Goal: Information Seeking & Learning: Learn about a topic

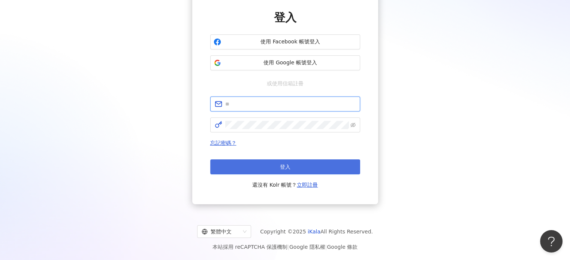
type input "**********"
click at [256, 164] on button "登入" at bounding box center [285, 167] width 150 height 15
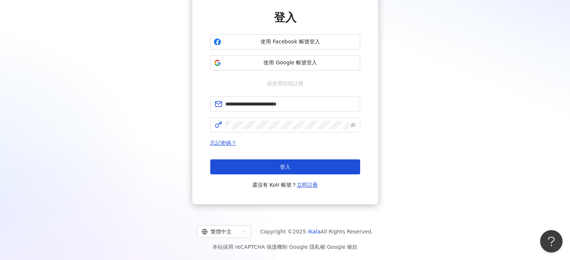
scroll to position [34, 0]
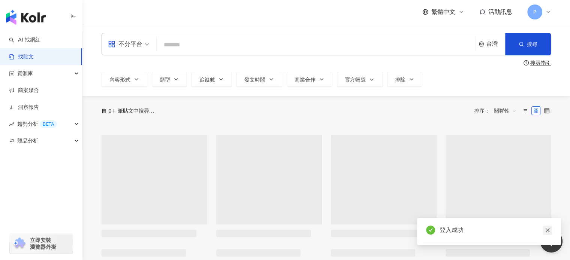
click at [548, 232] on icon "close" at bounding box center [547, 230] width 5 height 5
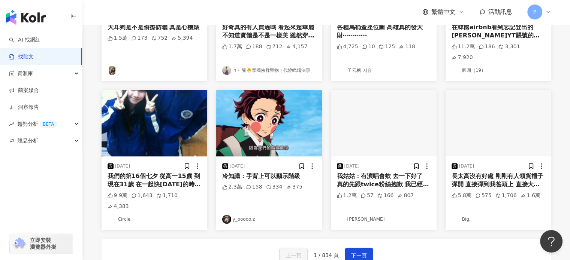
scroll to position [339, 0]
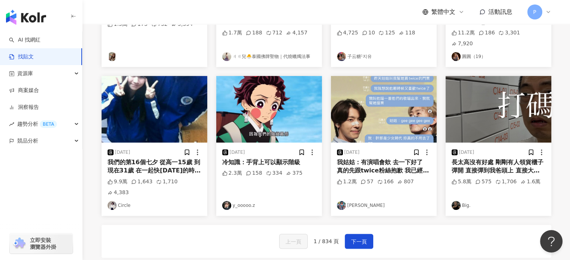
drag, startPoint x: 259, startPoint y: 152, endPoint x: 259, endPoint y: 184, distance: 32.2
click at [259, 201] on link "y_ooooo.z" at bounding box center [269, 205] width 94 height 9
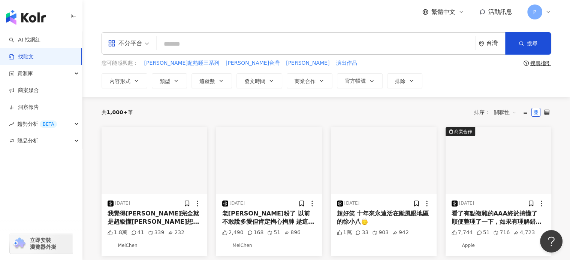
scroll to position [0, 0]
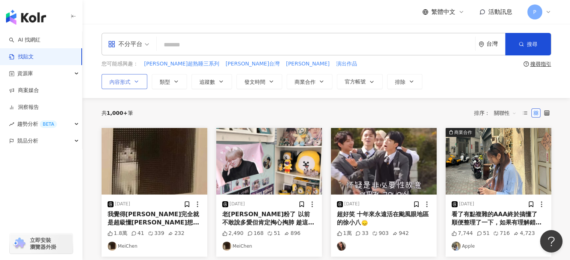
click at [139, 76] on button "內容形式" at bounding box center [125, 81] width 46 height 15
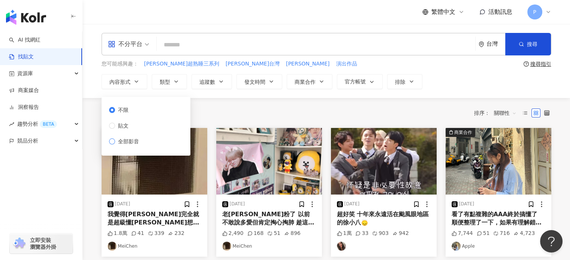
click at [130, 143] on span "全部影音" at bounding box center [128, 142] width 27 height 8
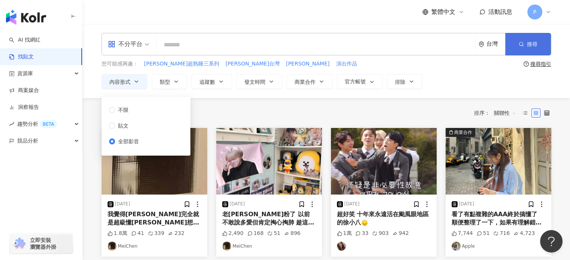
click at [538, 49] on button "搜尋" at bounding box center [528, 44] width 46 height 22
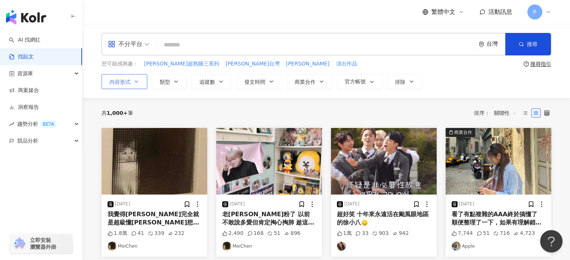
click at [129, 85] on button "內容形式" at bounding box center [125, 81] width 46 height 15
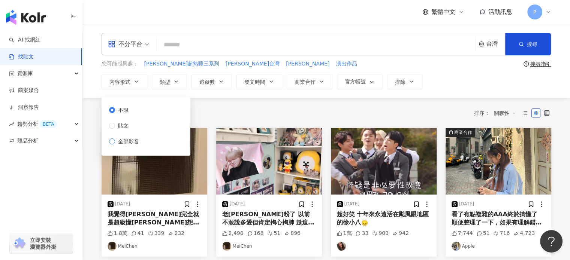
click at [138, 144] on span "全部影音" at bounding box center [128, 142] width 27 height 8
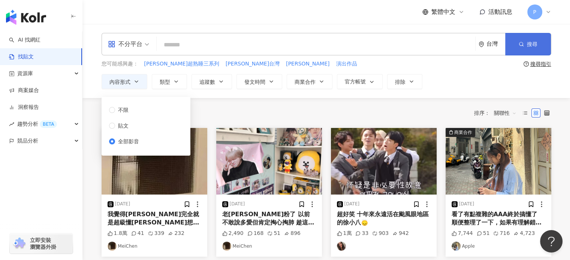
click at [518, 52] on button "搜尋" at bounding box center [528, 44] width 46 height 22
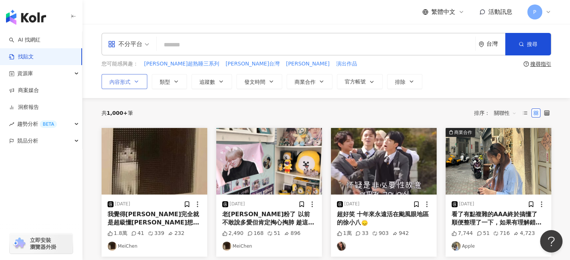
click at [136, 80] on icon "button" at bounding box center [136, 82] width 6 height 6
click at [522, 50] on button "搜尋" at bounding box center [528, 44] width 46 height 22
click at [138, 82] on icon "button" at bounding box center [136, 82] width 6 height 6
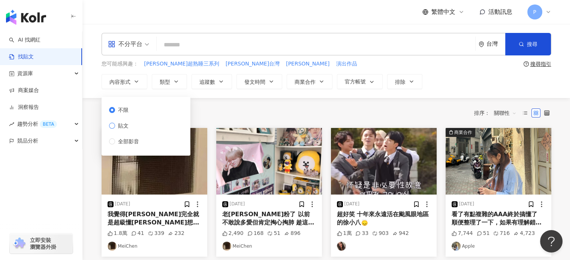
click at [135, 127] on label "貼文" at bounding box center [125, 126] width 33 height 8
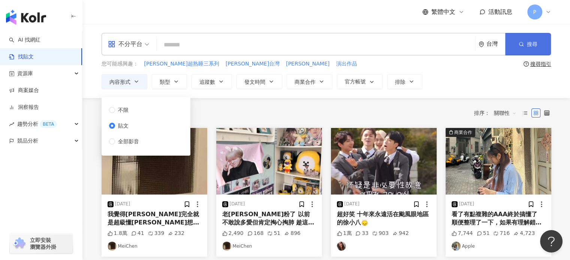
click at [526, 43] on button "搜尋" at bounding box center [528, 44] width 46 height 22
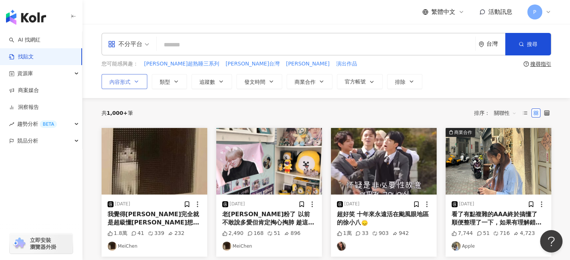
click at [131, 77] on button "內容形式" at bounding box center [125, 81] width 46 height 15
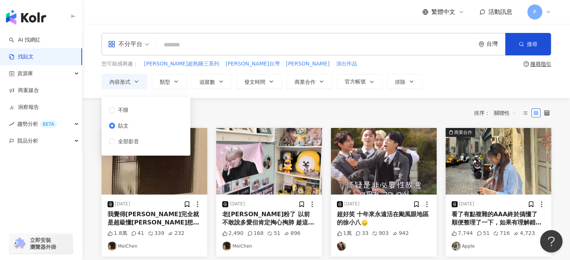
click at [244, 114] on div "共 1,000+ 筆 排序： 關聯性" at bounding box center [327, 113] width 450 height 12
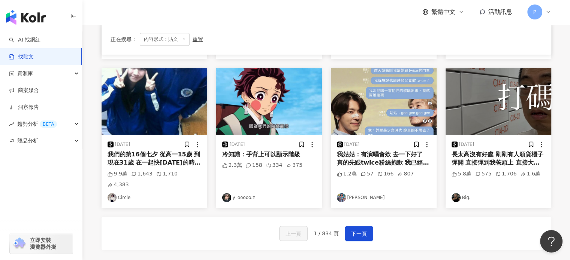
scroll to position [375, 0]
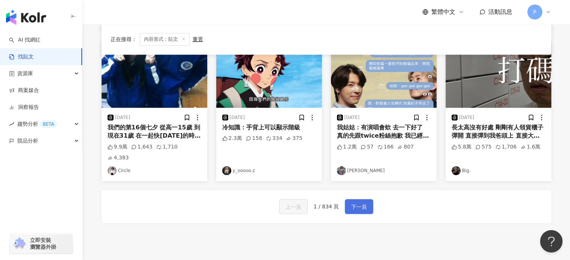
click at [367, 199] on button "下一頁" at bounding box center [359, 206] width 28 height 15
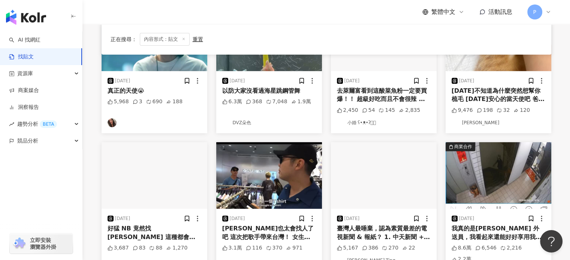
scroll to position [262, 0]
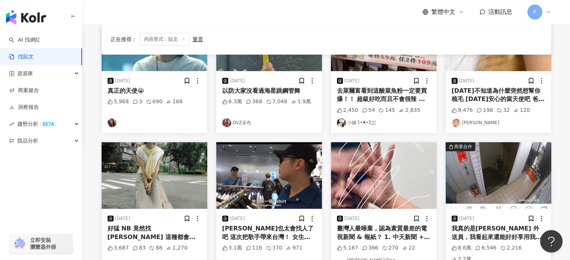
drag, startPoint x: 150, startPoint y: 179, endPoint x: 153, endPoint y: 234, distance: 55.2
drag, startPoint x: 153, startPoint y: 234, endPoint x: 125, endPoint y: 244, distance: 30.2
click at [124, 244] on div "[DATE] 好猛 NB 竟然找[PERSON_NAME] 這種都會女子、City pop的[PERSON_NAME]穿搭真的好看 搭起來整個滿滿的知性、優雅…" at bounding box center [155, 245] width 106 height 73
click at [131, 239] on div "好猛 NB 竟然找[PERSON_NAME] 這種都會女子、City pop的[PERSON_NAME]穿搭真的好看 搭起來整個滿滿的知性、優雅感超有氣質…整…" at bounding box center [155, 233] width 94 height 17
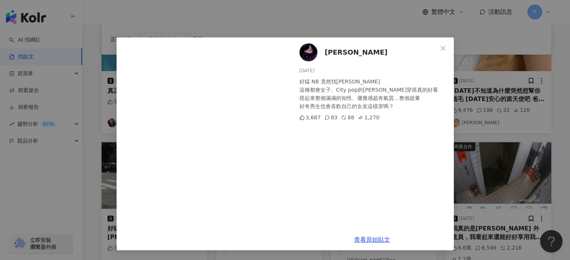
click at [264, 13] on div "Hilary [PERSON_NAME][DATE] 好猛 NB 竟然找[PERSON_NAME] 這種都會女子、City pop的[PERSON_NAME]…" at bounding box center [285, 130] width 570 height 260
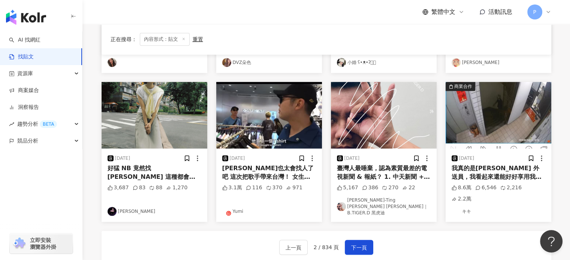
scroll to position [337, 0]
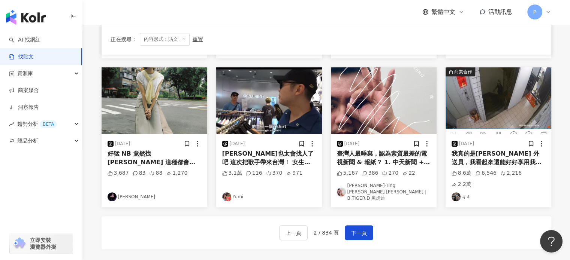
click at [502, 160] on div "我真的是[PERSON_NAME] 外送員，我看起來還能好好享用我訂購的商品嗎？" at bounding box center [499, 158] width 94 height 17
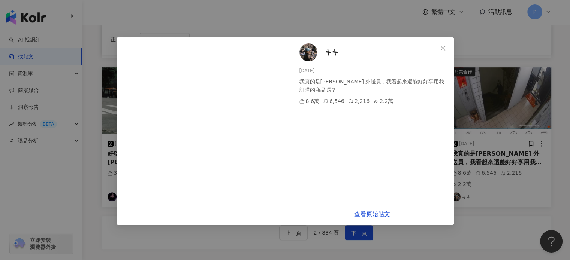
click at [491, 75] on div "キキ [DATE] 我真的是[PERSON_NAME] 外送員，我看起來還能好好享用我訂購的商品嗎？ 8.6萬 6,546 2,216 2.2萬 查看原始貼文" at bounding box center [285, 130] width 570 height 260
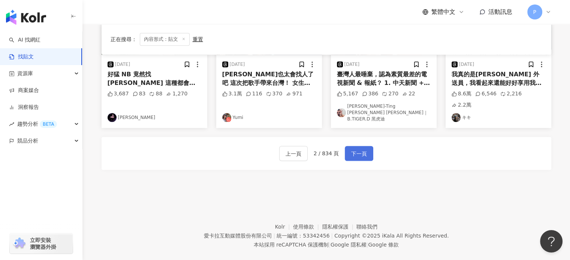
click at [362, 150] on span "下一頁" at bounding box center [359, 154] width 16 height 9
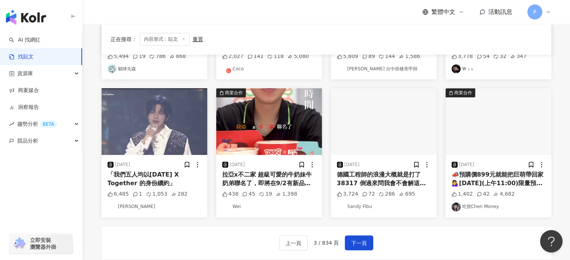
scroll to position [354, 0]
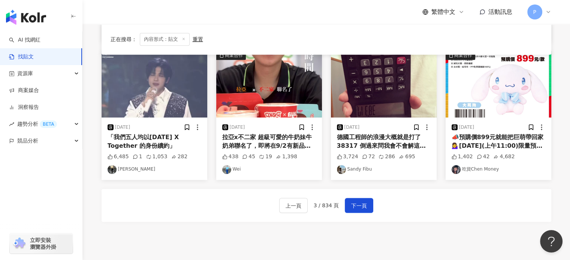
click at [276, 137] on div "拉亞x不二家 超級可愛的牛奶妹牛奶弟聯名了，即將在9/2有新品🍓草莓煉乳系列要上市了，買草莓限定套餐即贈送超可愛牛奶妹保冰袋一個￼，數量有限，送完為止，趕快來…" at bounding box center [269, 141] width 94 height 17
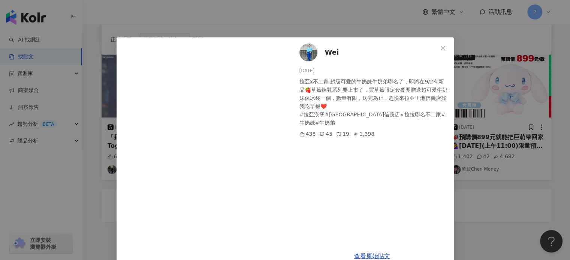
scroll to position [6, 0]
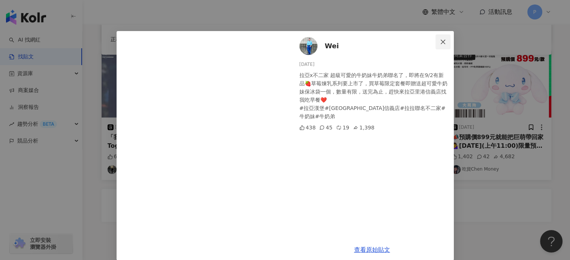
click at [444, 42] on span "Close" at bounding box center [442, 42] width 15 height 6
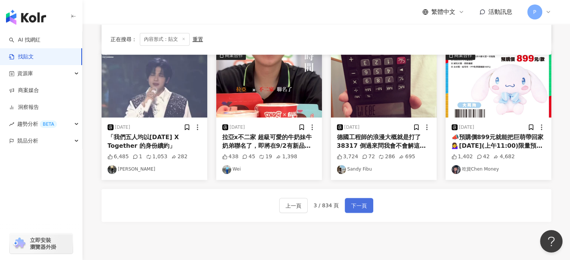
click at [348, 203] on button "下一頁" at bounding box center [359, 205] width 28 height 15
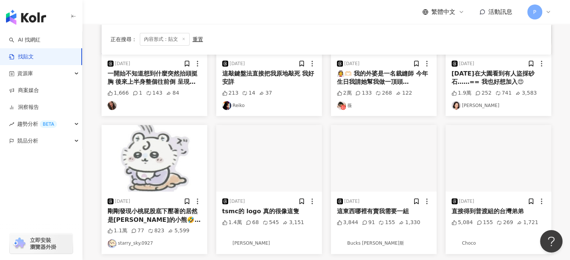
scroll to position [279, 0]
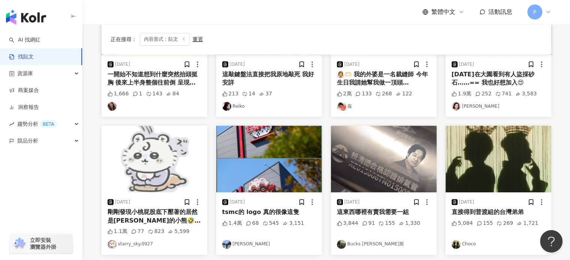
click at [148, 215] on div "剛剛發現小桃屁股底下壓著的居然是[PERSON_NAME]的小熊🤣🫨扁掉🤣" at bounding box center [155, 216] width 94 height 17
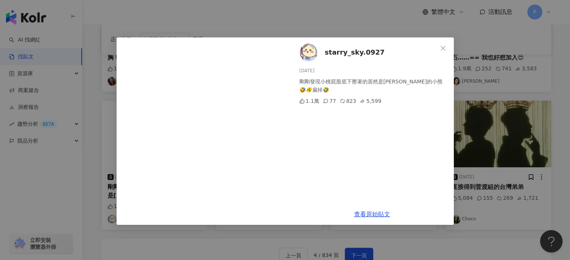
scroll to position [316, 0]
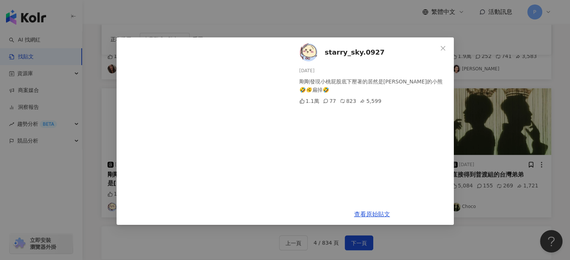
click at [284, 126] on div at bounding box center [202, 131] width 171 height 188
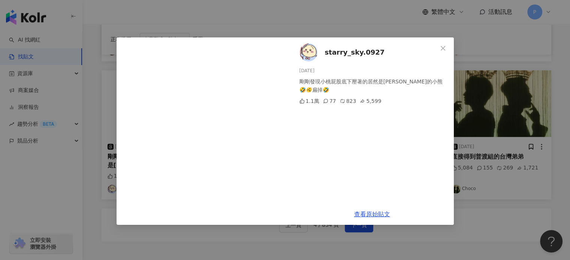
scroll to position [417, 0]
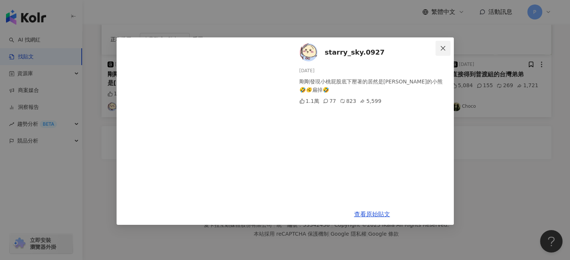
click at [437, 46] on span "Close" at bounding box center [442, 48] width 15 height 6
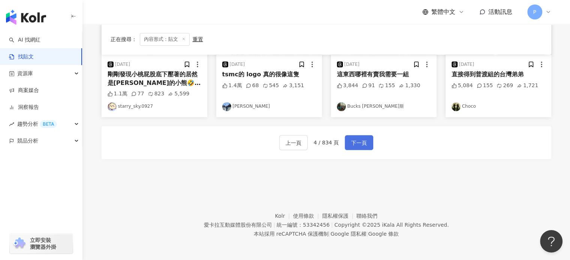
click at [367, 138] on button "下一頁" at bounding box center [359, 142] width 28 height 15
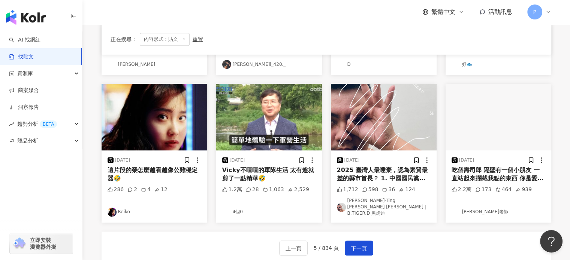
scroll to position [316, 0]
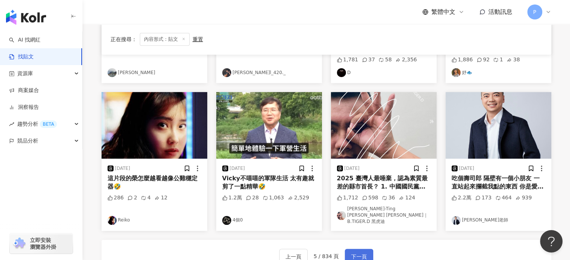
click at [360, 253] on span "下一頁" at bounding box center [359, 257] width 16 height 9
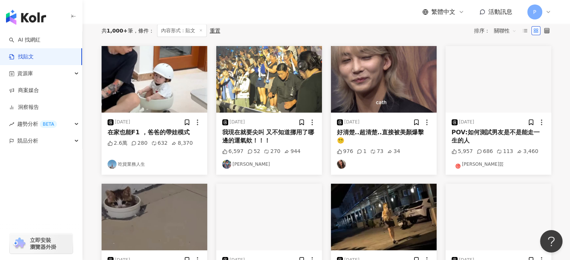
scroll to position [91, 0]
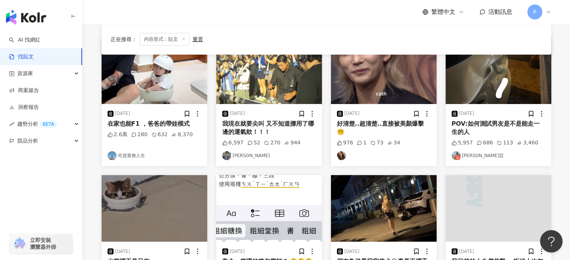
drag, startPoint x: 486, startPoint y: 124, endPoint x: 522, endPoint y: 132, distance: 37.6
click at [522, 132] on div "POV:如何測試男友是不是能走一生的人" at bounding box center [499, 128] width 94 height 17
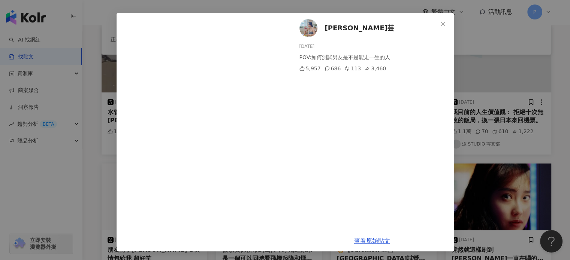
scroll to position [241, 0]
click at [540, 58] on div "ZOE 子芸 [DATE] POV:如何測試男友是不是能走一生的人 5,957 686 113 3,460 查看原始貼文" at bounding box center [285, 130] width 570 height 260
click at [540, 58] on img "button" at bounding box center [499, 58] width 106 height 67
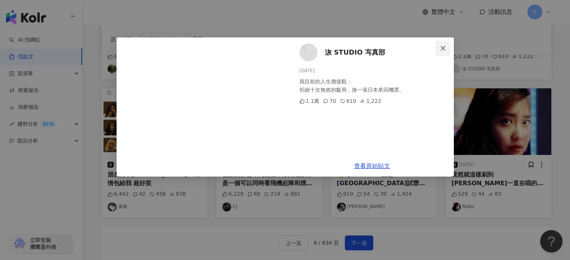
click at [445, 45] on icon "close" at bounding box center [443, 48] width 6 height 6
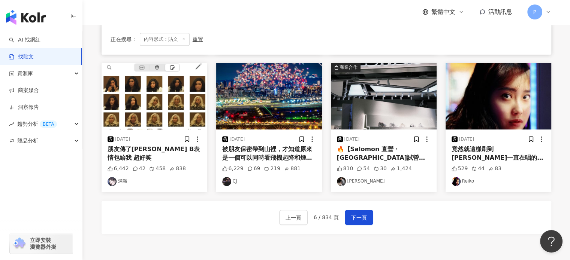
scroll to position [417, 0]
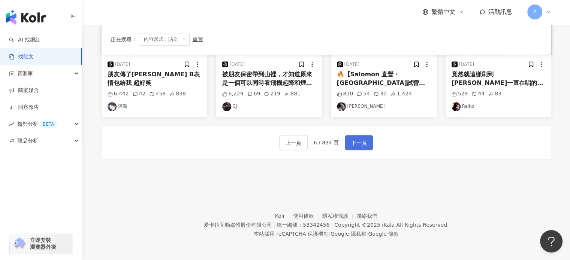
click at [357, 145] on span "下一頁" at bounding box center [359, 143] width 16 height 9
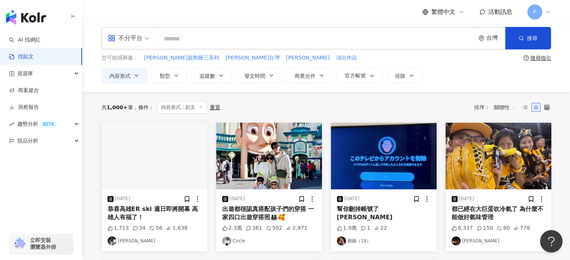
scroll to position [0, 0]
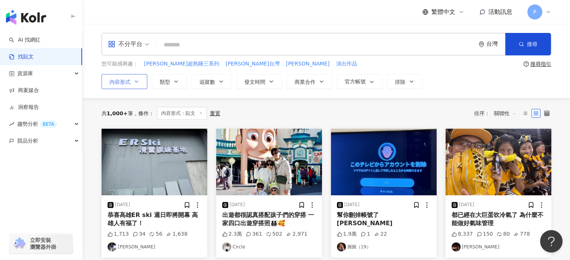
click at [135, 85] on button "內容形式" at bounding box center [125, 81] width 46 height 15
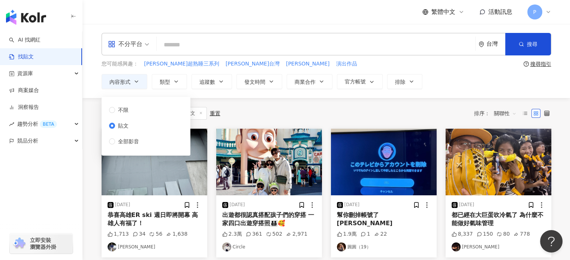
click at [123, 136] on div "不限 貼文 全部影音" at bounding box center [127, 126] width 36 height 40
click at [343, 70] on div "不分平台 台灣 搜尋 您可能感興趣： [PERSON_NAME]超熟睡三系列 [PERSON_NAME]台灣 陳[PERSON_NAME] 演出作品 搜尋指引…" at bounding box center [327, 61] width 480 height 56
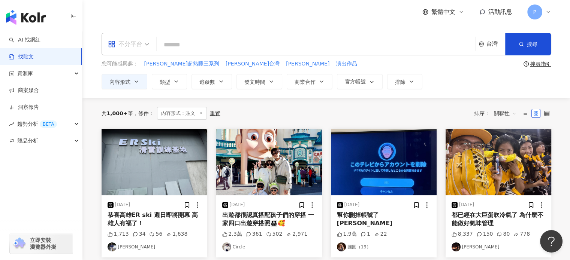
click at [145, 41] on span "不分平台" at bounding box center [128, 44] width 41 height 12
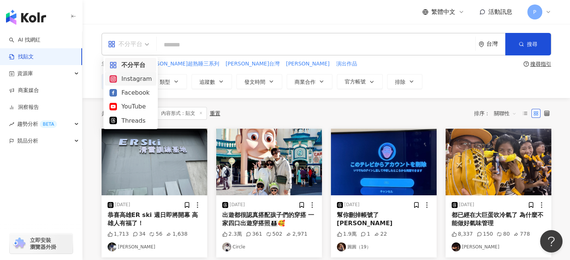
click at [132, 81] on div "Instagram" at bounding box center [130, 78] width 42 height 9
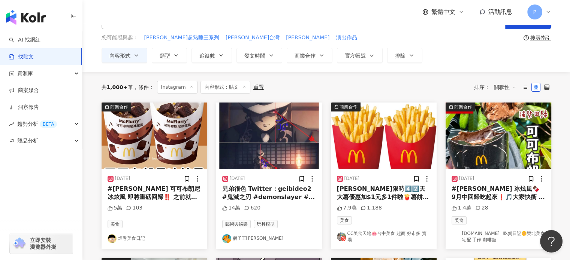
scroll to position [37, 0]
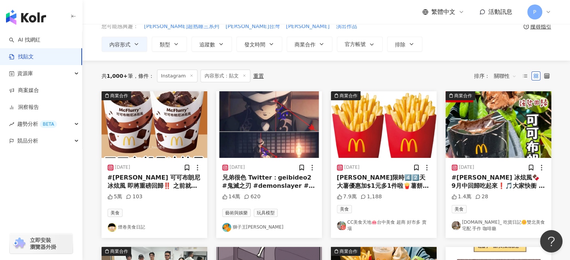
drag, startPoint x: 250, startPoint y: 184, endPoint x: 243, endPoint y: 184, distance: 6.4
click at [243, 184] on div "兄弟很色 Twitter：geibideo2 #鬼滅之刃 #demonslayer #動畫 #漫畫" at bounding box center [269, 182] width 94 height 17
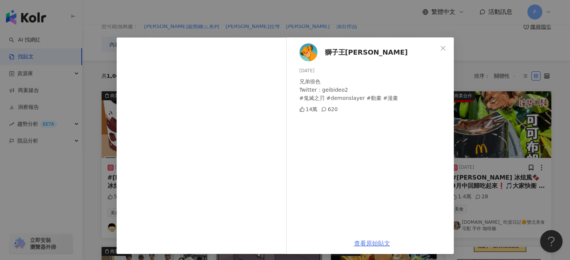
click at [362, 244] on link "查看原始貼文" at bounding box center [372, 243] width 36 height 7
click at [442, 46] on icon "close" at bounding box center [443, 48] width 6 height 6
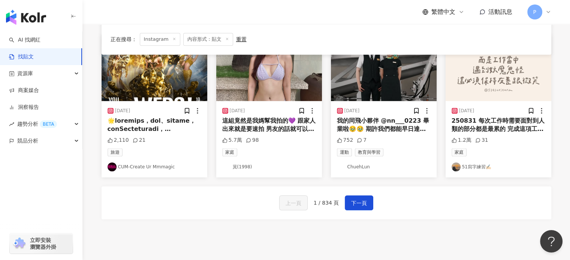
scroll to position [375, 0]
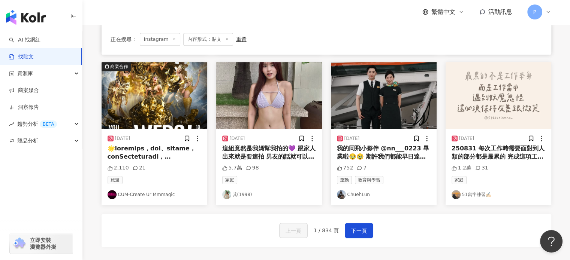
click at [302, 162] on div "[DATE] 這組竟然是我媽幫我拍的💜 跟家人出來就是要速拍 男友的話就可以凹他一整天🤡 不知道幾年沒有泡[PERSON_NAME][DATE]泡到水好像沖去…" at bounding box center [269, 167] width 106 height 76
click at [291, 156] on div "這組竟然是我媽幫我拍的💜 跟家人出來就是要速拍 男友的話就可以凹他一整天🤡 不知道幾年沒有泡[PERSON_NAME][DATE]泡到水好像沖去這陣子的煩惱🫶…" at bounding box center [269, 153] width 94 height 17
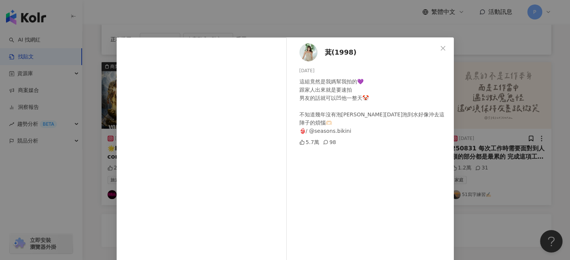
click at [530, 129] on div "萁(1998) [DATE] 這組竟然是我媽幫我拍的💜 跟家人出來就是要速拍 男友的話就可以凹他一整天🤡 不知道幾年沒有泡[PERSON_NAME][DATE…" at bounding box center [285, 130] width 570 height 260
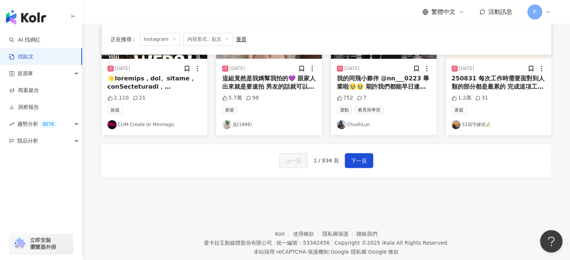
scroll to position [450, 0]
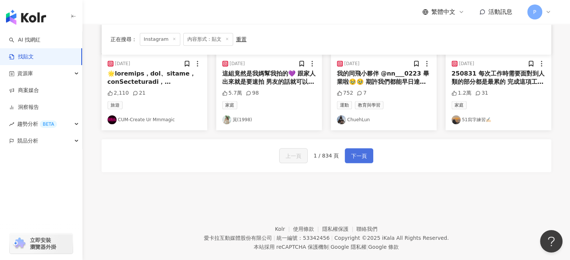
click at [348, 157] on button "下一頁" at bounding box center [359, 155] width 28 height 15
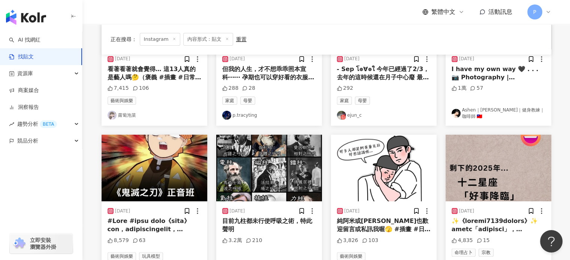
scroll to position [221, 0]
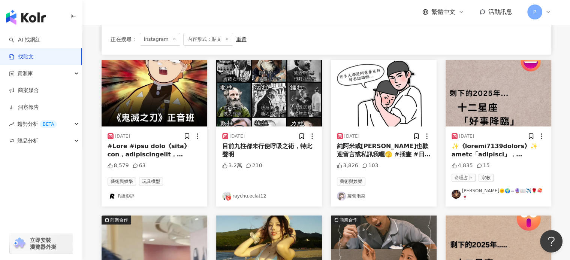
click at [251, 148] on div "目前九柱都未行使呼吸之術，特此聲明" at bounding box center [269, 150] width 94 height 17
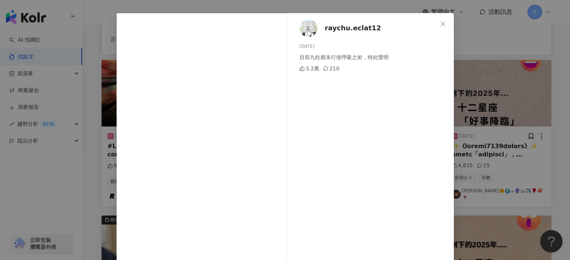
scroll to position [37, 0]
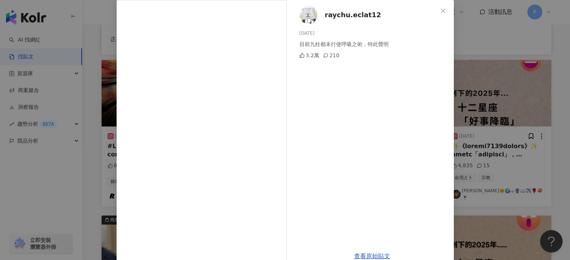
click at [73, 130] on div "raychu.eclat12 [DATE] 目前九柱都未行使呼吸之術，特此聲明 3.2萬 210 查看原始貼文" at bounding box center [285, 130] width 570 height 260
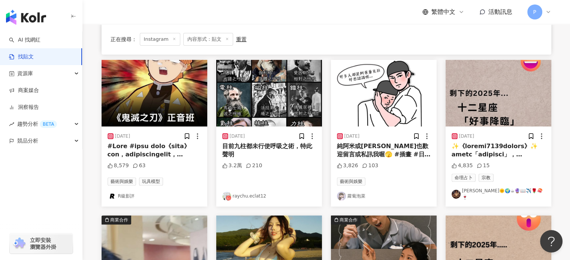
click at [127, 139] on div "[DATE] 8,579 63 藝術與娛樂 玩具模型 R級影評" at bounding box center [155, 167] width 106 height 80
click at [133, 148] on div at bounding box center [155, 150] width 94 height 17
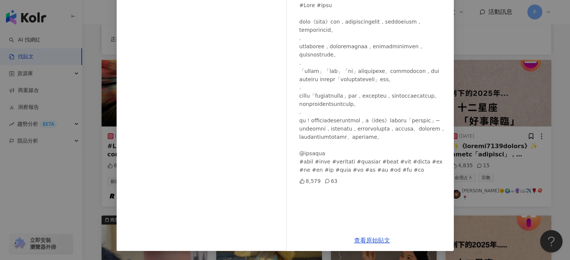
scroll to position [39, 0]
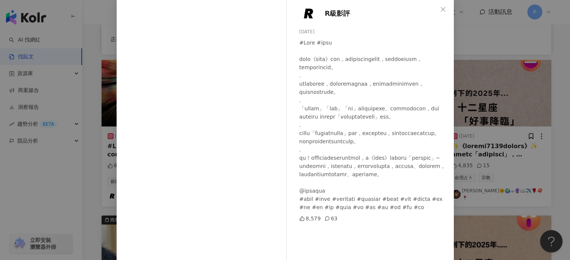
click at [478, 112] on div "R級影評 [DATE] 8,579 63 查看原始貼文" at bounding box center [285, 130] width 570 height 260
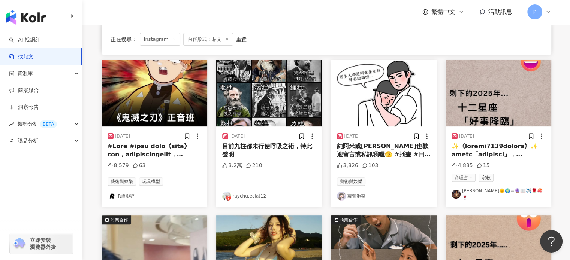
click at [277, 103] on img "button" at bounding box center [269, 93] width 106 height 67
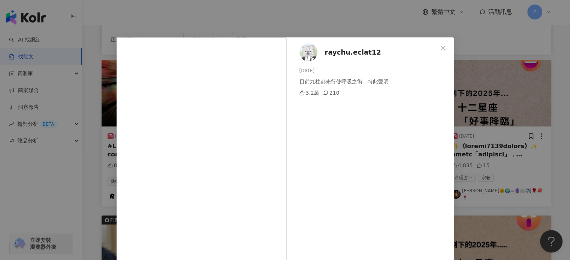
click at [442, 46] on icon "close" at bounding box center [443, 48] width 6 height 6
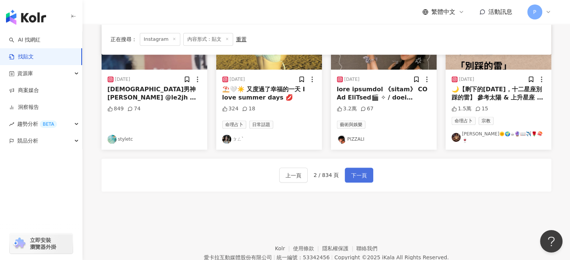
scroll to position [446, 0]
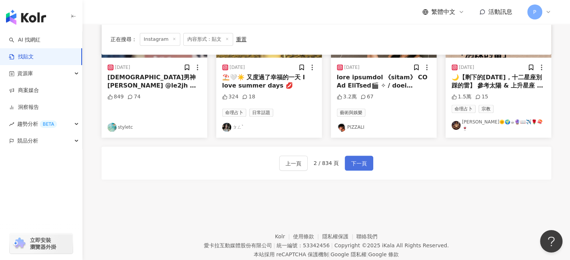
click at [363, 159] on span "下一頁" at bounding box center [359, 163] width 16 height 9
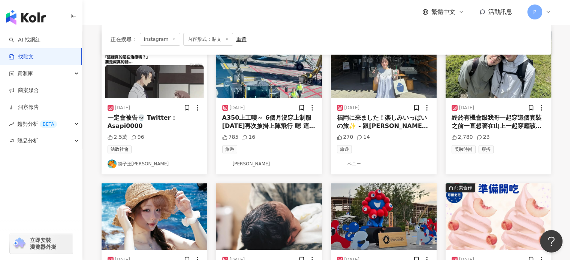
scroll to position [225, 0]
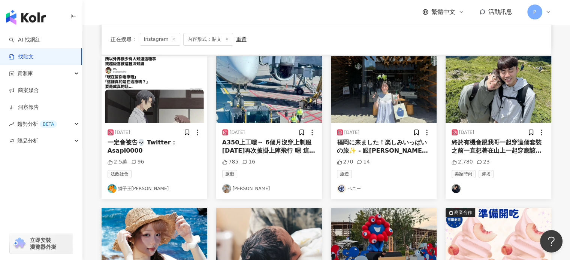
click at [180, 161] on div "2.5萬 96" at bounding box center [155, 162] width 94 height 7
click at [180, 157] on div "[DATE] 一定會被告💀 Twitter：Asapi0000 2.5萬 96 法政社會 獅子王辛巴" at bounding box center [155, 161] width 106 height 76
click at [133, 141] on div "一定會被告💀 Twitter：Asapi0000" at bounding box center [155, 147] width 94 height 17
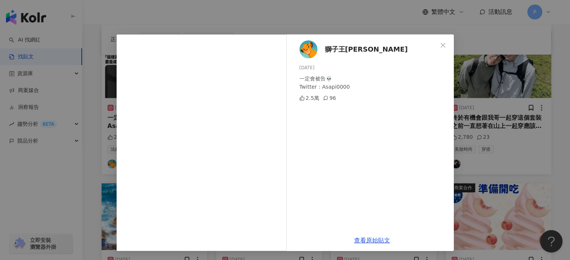
scroll to position [300, 0]
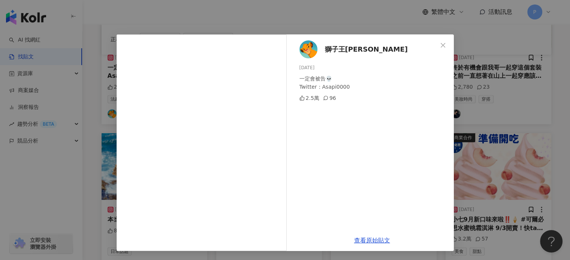
click at [537, 127] on div "獅子王辛巴 [DATE] 一定會被告💀 Twitter：Asapi0000 2.5萬 96 查看原始貼文" at bounding box center [285, 130] width 570 height 260
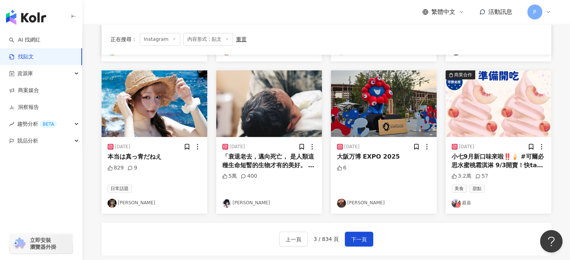
scroll to position [375, 0]
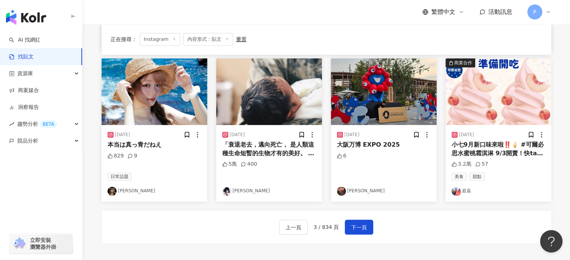
click at [360, 237] on div "上一頁 3 / 834 頁 下一頁" at bounding box center [327, 227] width 450 height 33
click at [361, 231] on span "下一頁" at bounding box center [359, 227] width 16 height 9
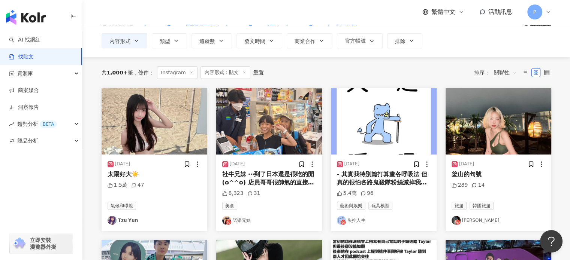
scroll to position [3, 0]
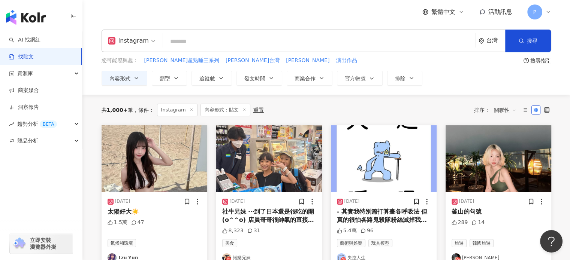
click at [242, 108] on icon at bounding box center [244, 110] width 4 height 4
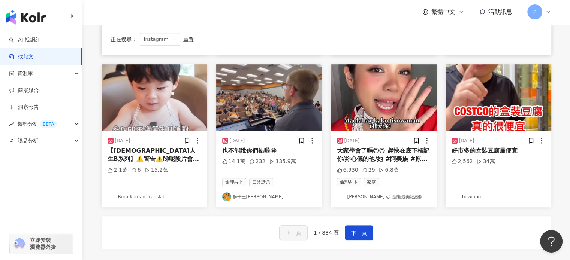
scroll to position [412, 0]
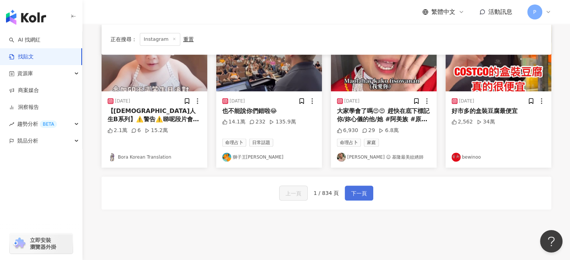
click at [353, 190] on span "下一頁" at bounding box center [359, 193] width 16 height 9
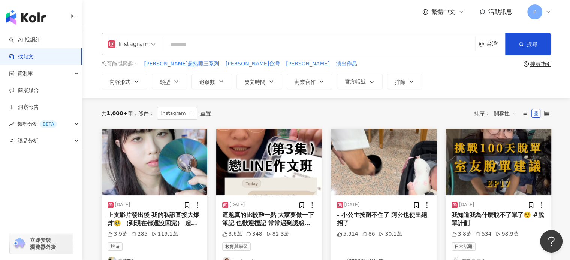
scroll to position [0, 0]
click at [180, 79] on button "類型" at bounding box center [169, 81] width 35 height 15
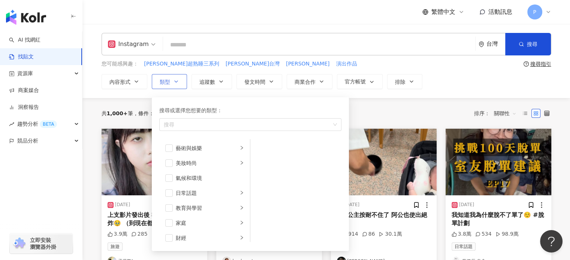
click at [180, 79] on button "類型 搜尋或選擇您想要的類型： 搜尋 藝術與娛樂 美妝時尚 氣候和環境 日常話題 教育與學習 家庭 財經 美食 命理占卜 遊戲 法政社會 生活風格 影視娛樂 …" at bounding box center [169, 81] width 35 height 15
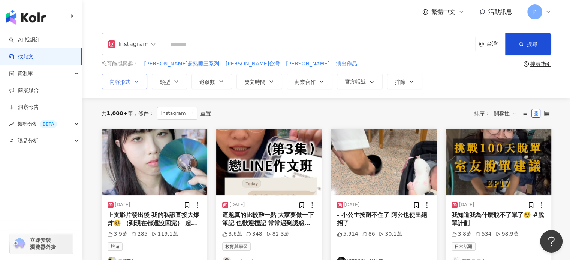
click at [137, 81] on icon "button" at bounding box center [136, 81] width 3 height 1
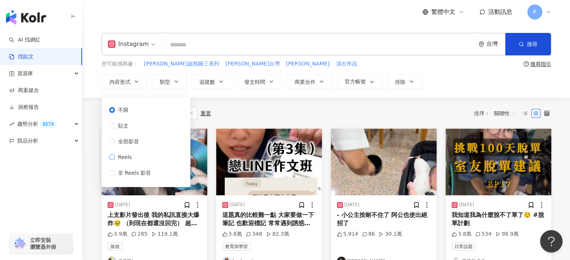
click at [124, 158] on span "Reels" at bounding box center [125, 157] width 20 height 8
click at [253, 108] on div "共 1,000+ 筆 條件 ： Instagram 重置 排序： 關聯性" at bounding box center [327, 113] width 450 height 13
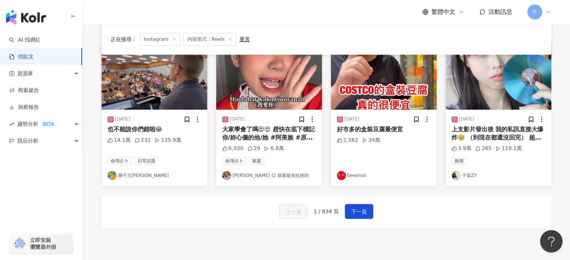
scroll to position [412, 0]
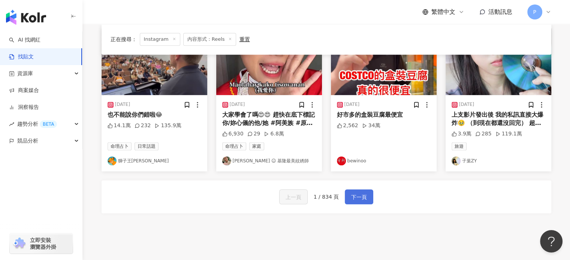
click at [352, 190] on button "下一頁" at bounding box center [359, 197] width 28 height 15
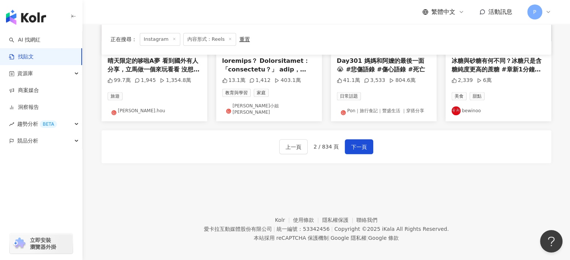
scroll to position [459, 0]
click at [351, 147] on button "下一頁" at bounding box center [359, 146] width 28 height 15
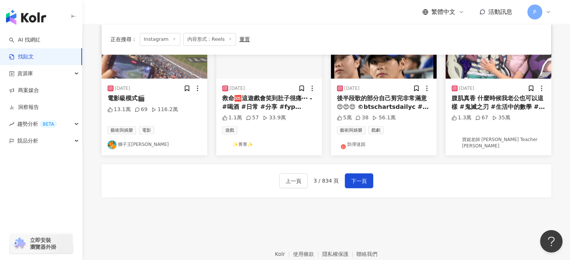
scroll to position [422, 0]
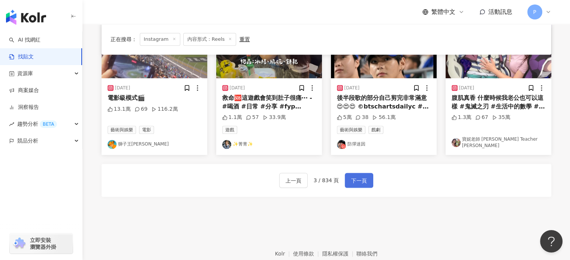
click at [357, 182] on span "下一頁" at bounding box center [359, 181] width 16 height 9
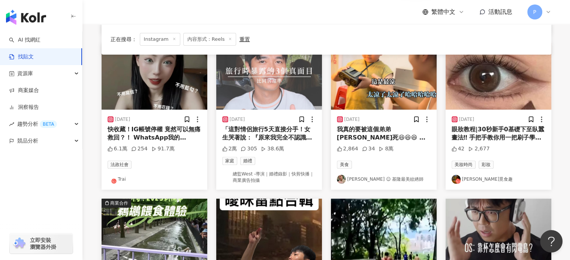
scroll to position [463, 0]
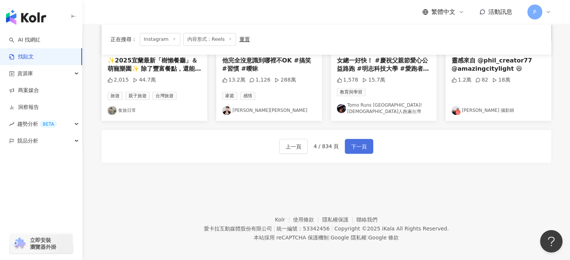
click at [360, 139] on button "下一頁" at bounding box center [359, 146] width 28 height 15
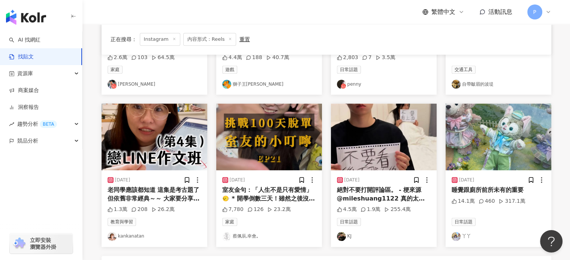
scroll to position [450, 0]
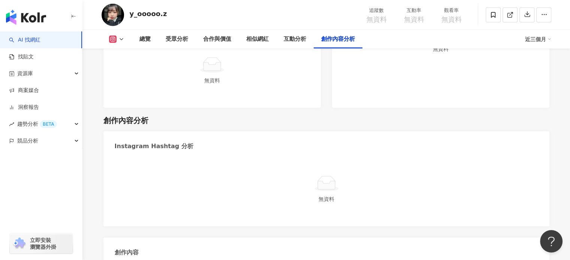
scroll to position [2028, 0]
